Goal: Task Accomplishment & Management: Use online tool/utility

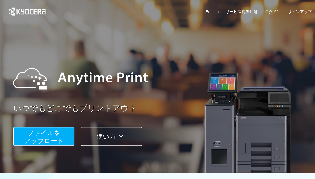
click at [42, 139] on span "ファイルを ​​アップロード" at bounding box center [44, 136] width 40 height 15
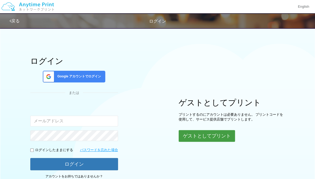
click at [203, 139] on button "ゲストとしてプリント" at bounding box center [206, 136] width 56 height 12
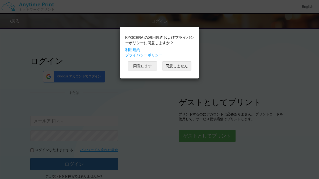
click at [149, 68] on button "同意します" at bounding box center [142, 65] width 29 height 9
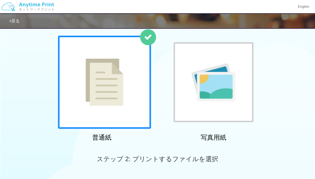
scroll to position [27, 0]
click at [130, 84] on div at bounding box center [104, 82] width 93 height 93
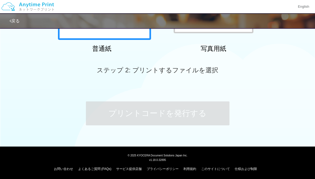
scroll to position [0, 0]
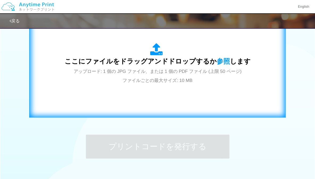
scroll to position [194, 0]
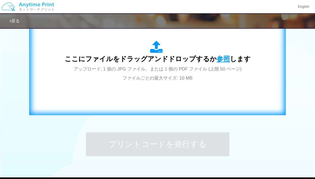
click at [220, 59] on span "参照" at bounding box center [222, 58] width 13 height 7
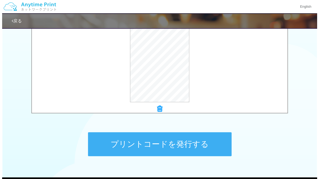
scroll to position [167, 0]
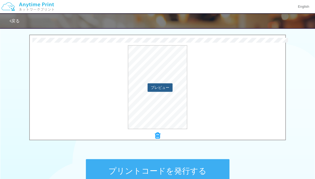
click at [160, 89] on button "プレビュー" at bounding box center [159, 87] width 25 height 8
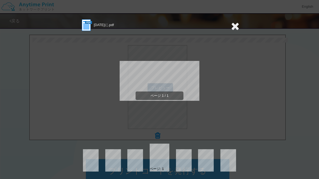
click at [160, 89] on div "ページ 1 / 1" at bounding box center [159, 85] width 159 height 106
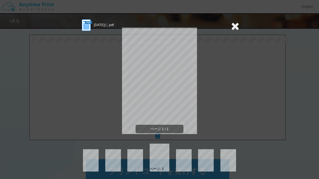
click at [234, 25] on icon at bounding box center [235, 26] width 8 height 11
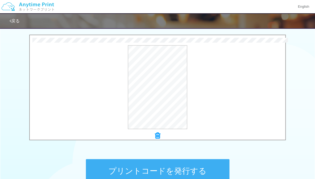
scroll to position [167, 0]
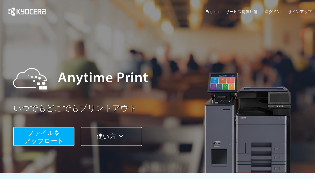
click at [57, 129] on span "ファイルを ​​アップロード" at bounding box center [44, 136] width 40 height 15
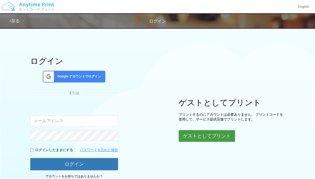
click at [197, 135] on button "ゲストとしてプリント" at bounding box center [206, 136] width 56 height 12
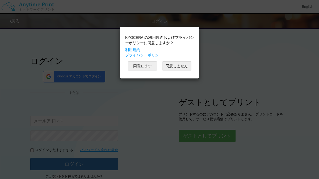
click at [147, 66] on button "同意します" at bounding box center [142, 65] width 29 height 9
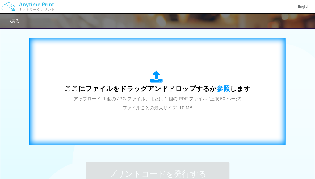
scroll to position [165, 0]
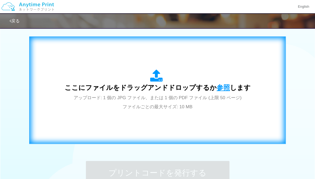
click at [226, 84] on span "参照" at bounding box center [222, 87] width 13 height 7
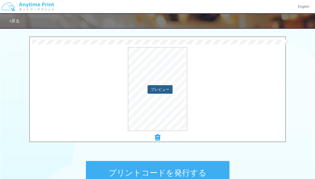
click at [167, 90] on button "プレビュー" at bounding box center [159, 89] width 25 height 8
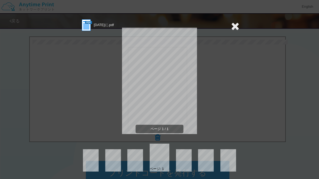
click at [231, 27] on icon at bounding box center [235, 26] width 8 height 11
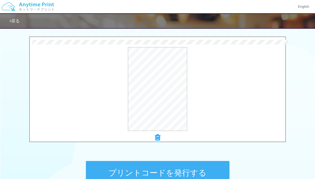
scroll to position [181, 0]
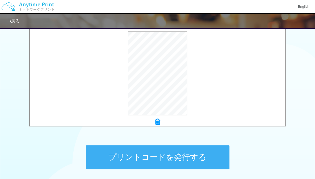
click at [193, 152] on button "プリントコードを発行する" at bounding box center [157, 157] width 143 height 24
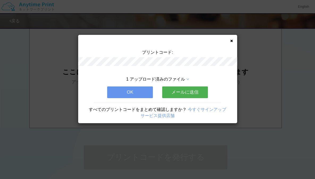
scroll to position [0, 0]
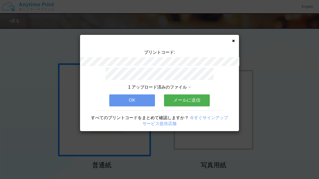
click at [232, 41] on icon at bounding box center [233, 40] width 3 height 3
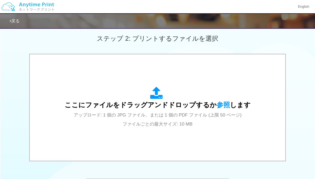
scroll to position [184, 0]
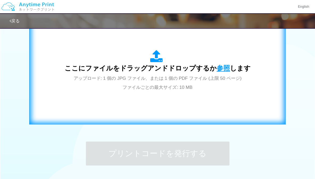
click at [220, 65] on span "参照" at bounding box center [222, 67] width 13 height 7
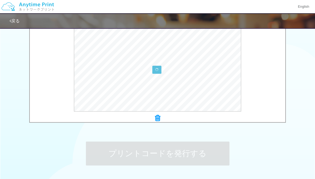
scroll to position [167, 0]
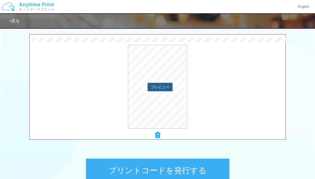
click at [164, 86] on button "プレビュー" at bounding box center [159, 87] width 25 height 8
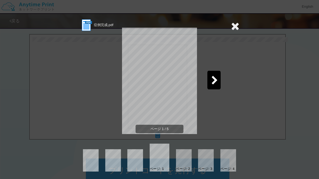
click at [211, 80] on icon at bounding box center [214, 80] width 7 height 9
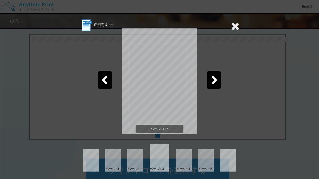
click at [211, 80] on icon at bounding box center [214, 80] width 7 height 9
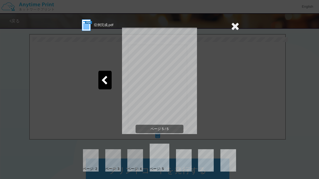
click at [231, 27] on icon at bounding box center [235, 26] width 8 height 11
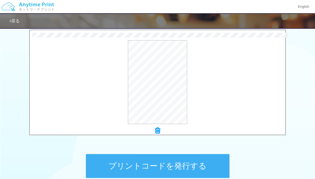
scroll to position [179, 0]
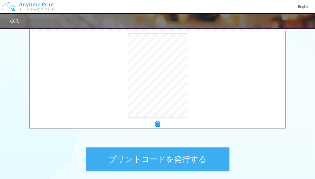
click at [183, 155] on button "プリントコードを発行する" at bounding box center [157, 159] width 143 height 24
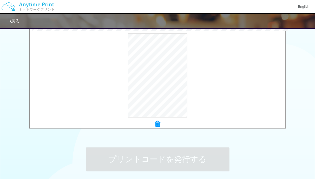
scroll to position [0, 0]
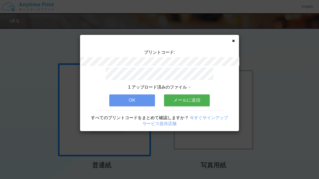
click at [149, 96] on button "OK" at bounding box center [132, 100] width 46 height 12
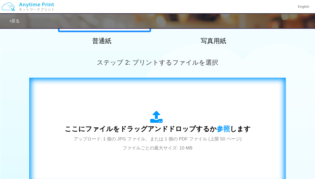
scroll to position [127, 0]
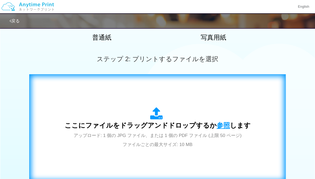
click at [218, 124] on span "参照" at bounding box center [222, 124] width 13 height 7
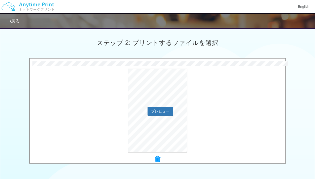
scroll to position [149, 0]
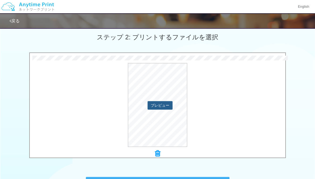
click at [171, 104] on button "プレビュー" at bounding box center [159, 105] width 25 height 8
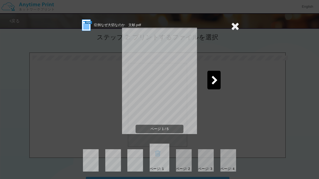
click at [233, 27] on icon at bounding box center [235, 26] width 8 height 11
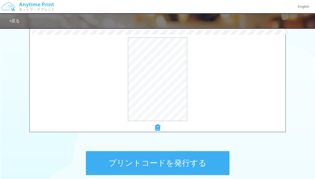
scroll to position [178, 0]
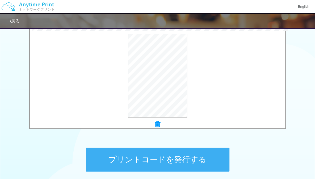
click at [203, 153] on button "プリントコードを発行する" at bounding box center [157, 159] width 143 height 24
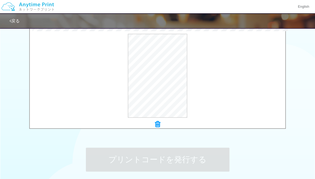
scroll to position [0, 0]
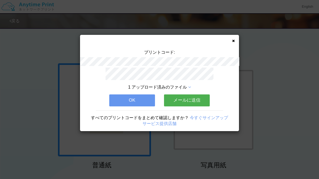
click at [149, 100] on button "OK" at bounding box center [132, 100] width 46 height 12
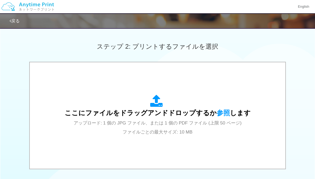
scroll to position [157, 0]
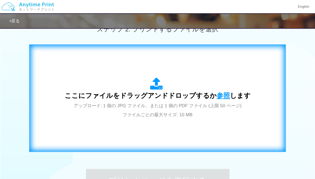
click at [219, 95] on span "参照" at bounding box center [222, 95] width 13 height 7
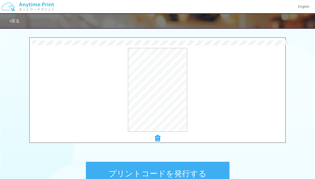
scroll to position [165, 0]
click at [201, 165] on button "プリントコードを発行する" at bounding box center [157, 173] width 143 height 24
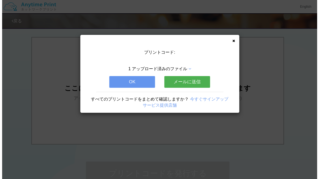
scroll to position [0, 0]
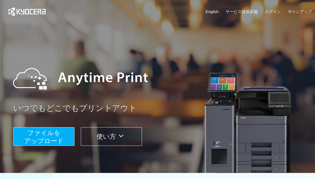
click at [63, 131] on button "ファイルを ​​アップロード" at bounding box center [43, 136] width 61 height 19
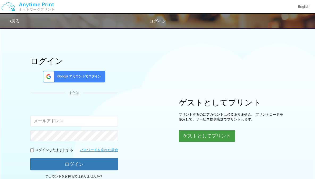
click at [193, 141] on div "ログイン Google アカウントでログイン または 入力されたメールアドレスまたはパスワードが正しくありません。 ログインしたままにする パスワードを忘れた…" at bounding box center [157, 104] width 315 height 158
click at [188, 135] on button "ゲストとしてプリント" at bounding box center [206, 136] width 56 height 12
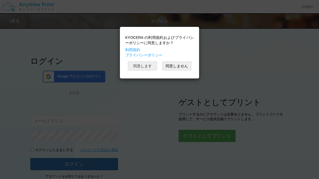
click at [153, 64] on button "同意します" at bounding box center [142, 65] width 29 height 9
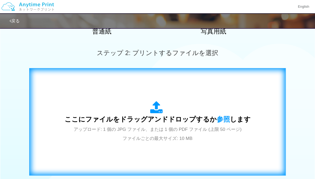
scroll to position [134, 0]
click at [217, 117] on span "参照" at bounding box center [222, 118] width 13 height 7
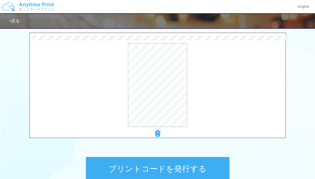
scroll to position [169, 0]
drag, startPoint x: 202, startPoint y: 166, endPoint x: 178, endPoint y: 168, distance: 23.9
click at [178, 168] on button "プリントコードを発行する" at bounding box center [157, 168] width 143 height 24
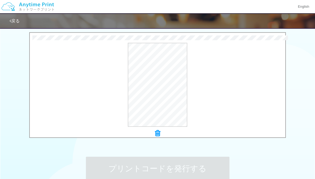
scroll to position [0, 0]
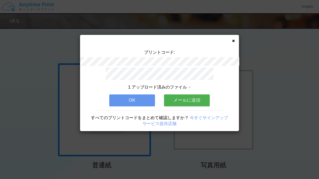
click at [232, 41] on icon at bounding box center [233, 40] width 3 height 3
